Goal: Navigation & Orientation: Understand site structure

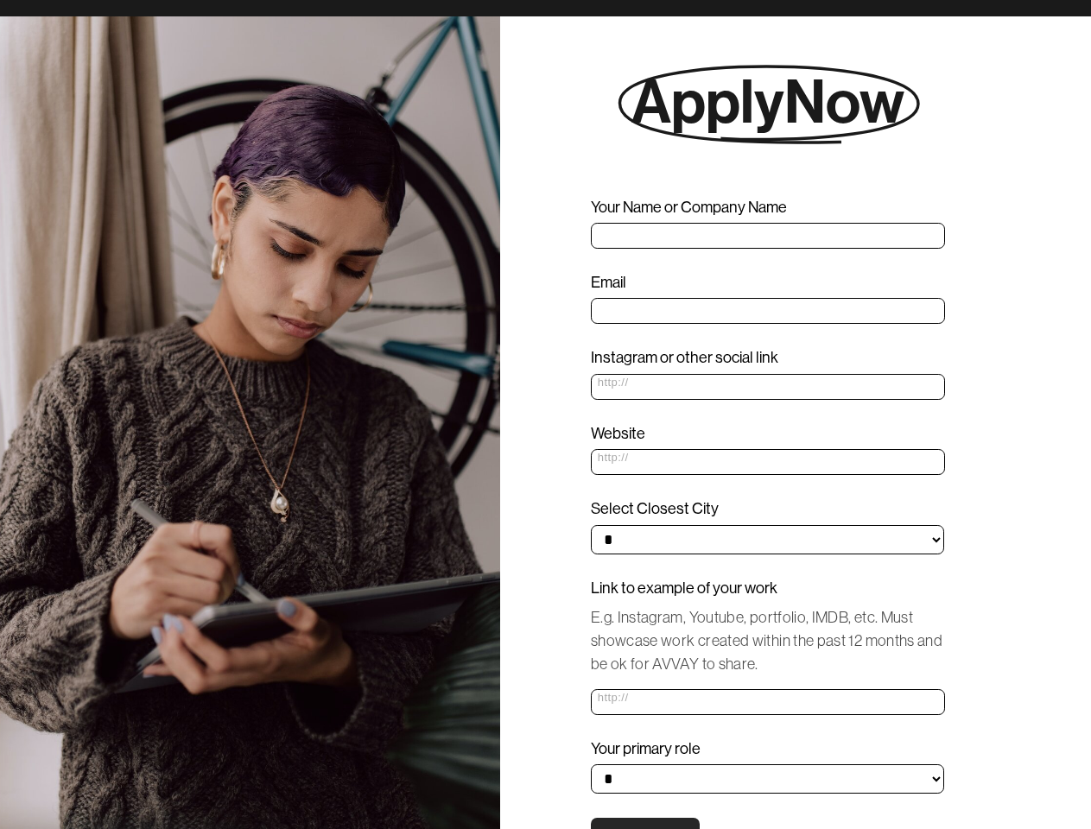
scroll to position [1228, 0]
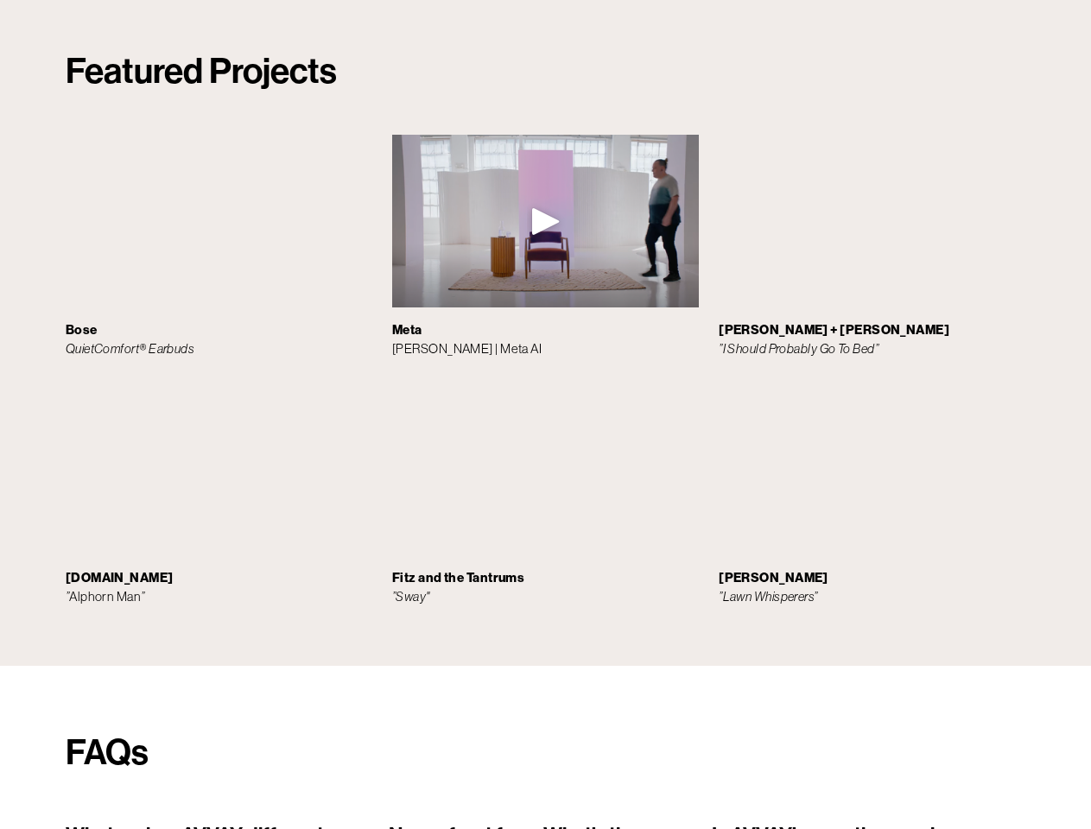
scroll to position [21471, 0]
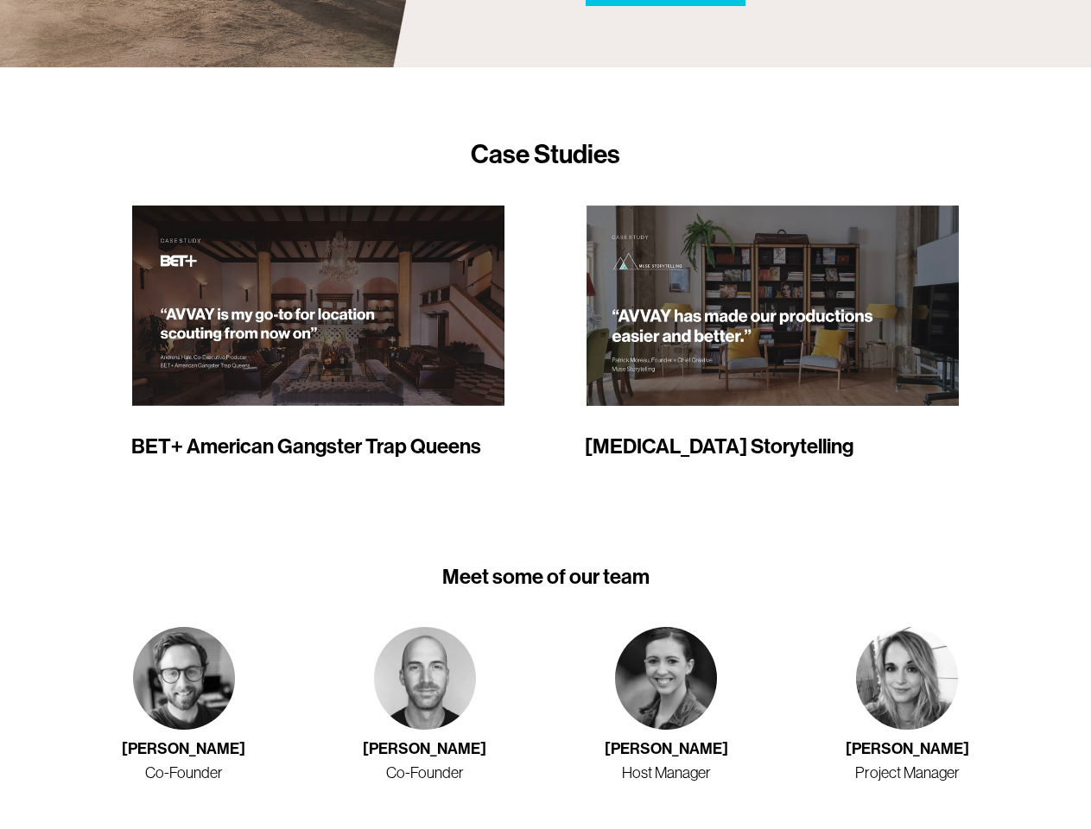
scroll to position [1918, 0]
